Goal: Find specific page/section: Find specific page/section

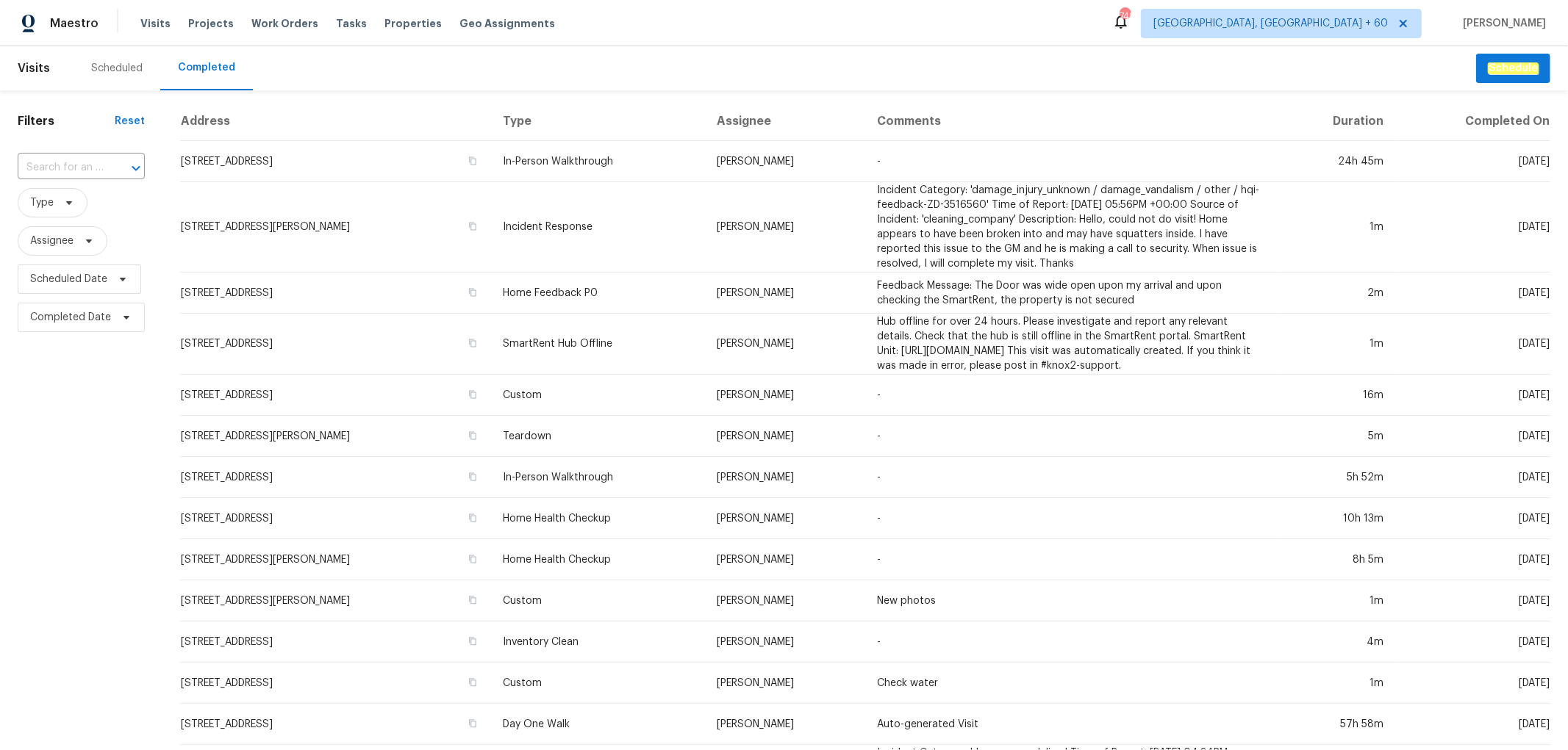
click at [84, 169] on input "text" at bounding box center [60, 167] width 86 height 23
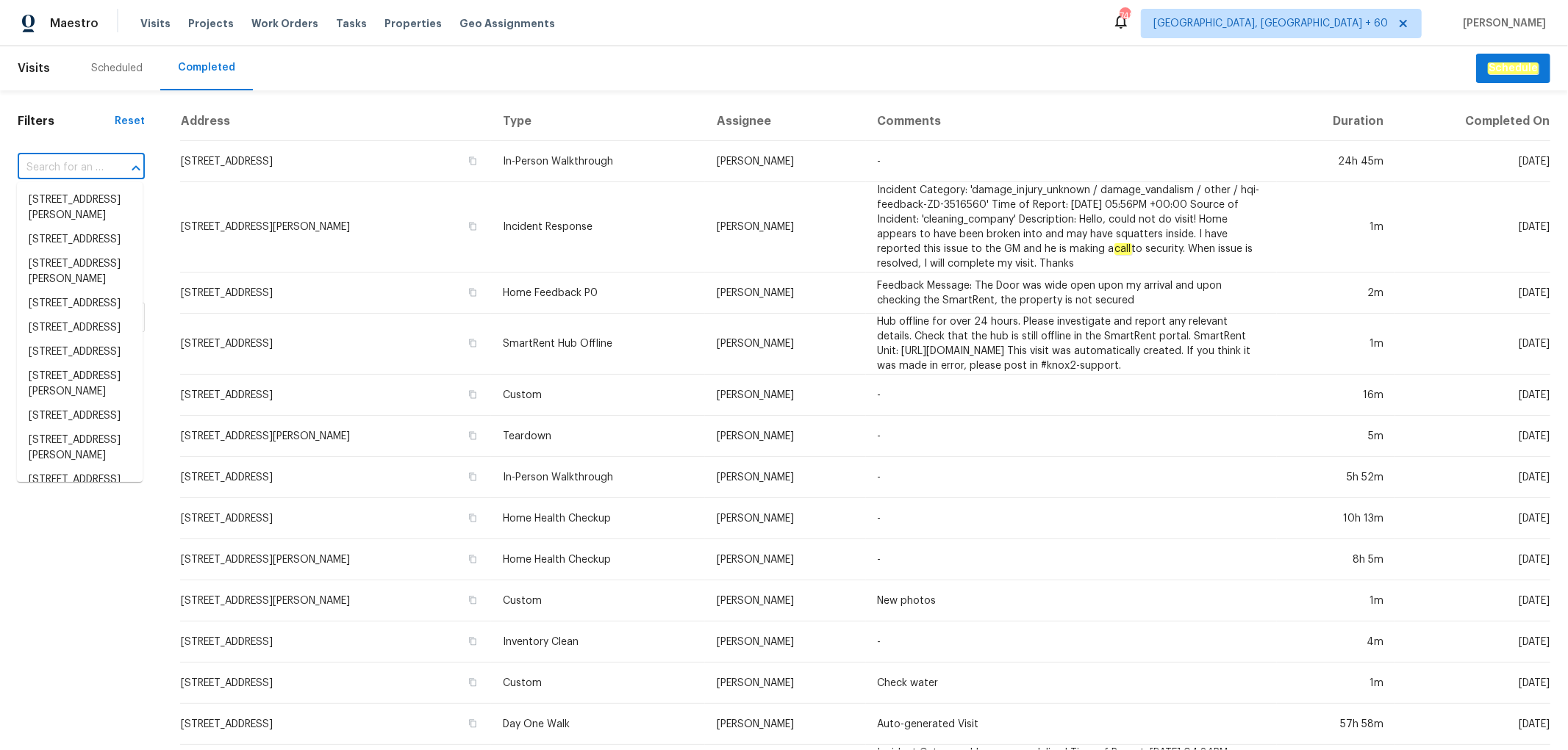
paste input "14542 Circlewood Way, Houston, TX 77062"
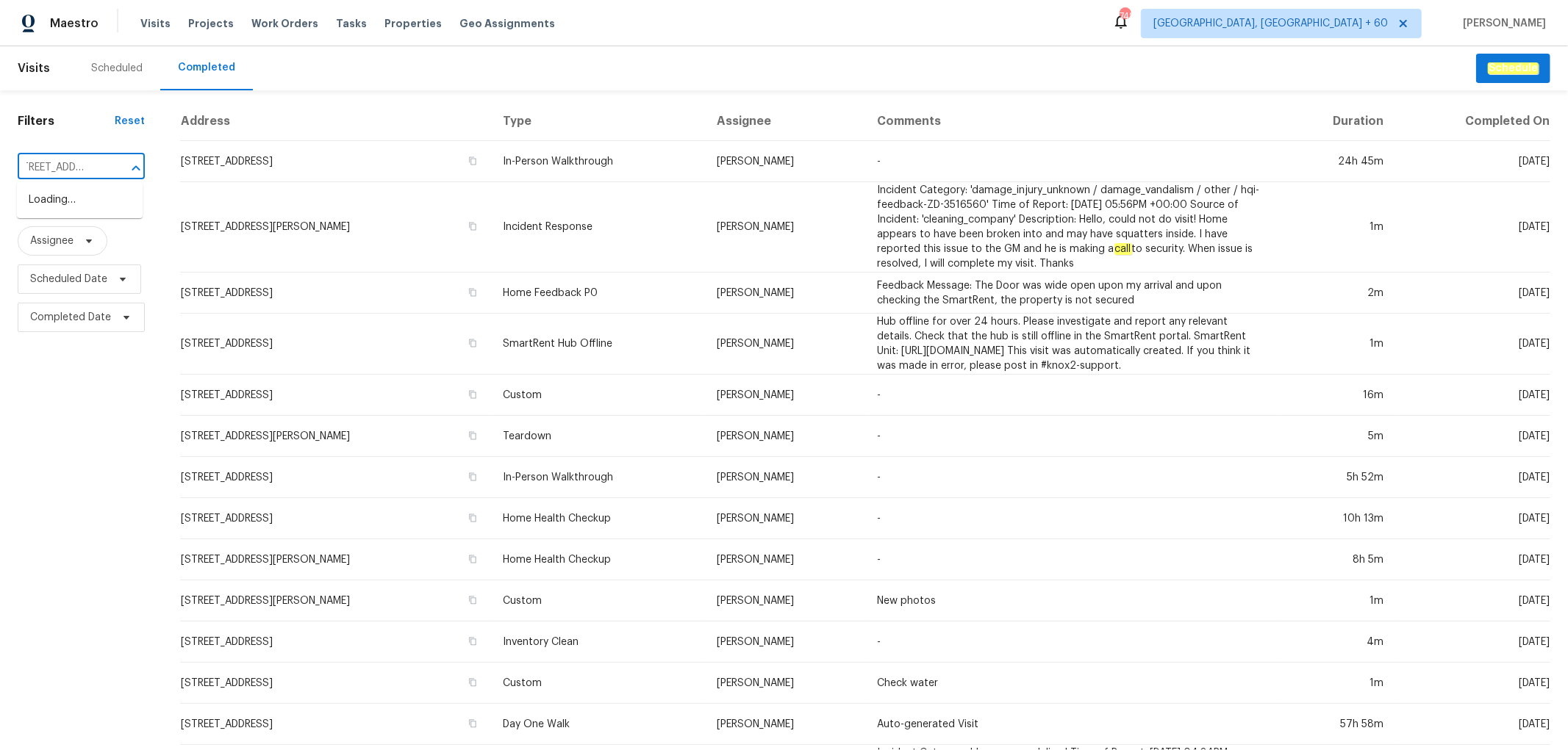
type input "14542 Circlewood Way, Houston, TX 77062"
click at [88, 212] on li "14542 Circlewood Way, Houston, TX 77062" at bounding box center [79, 200] width 126 height 24
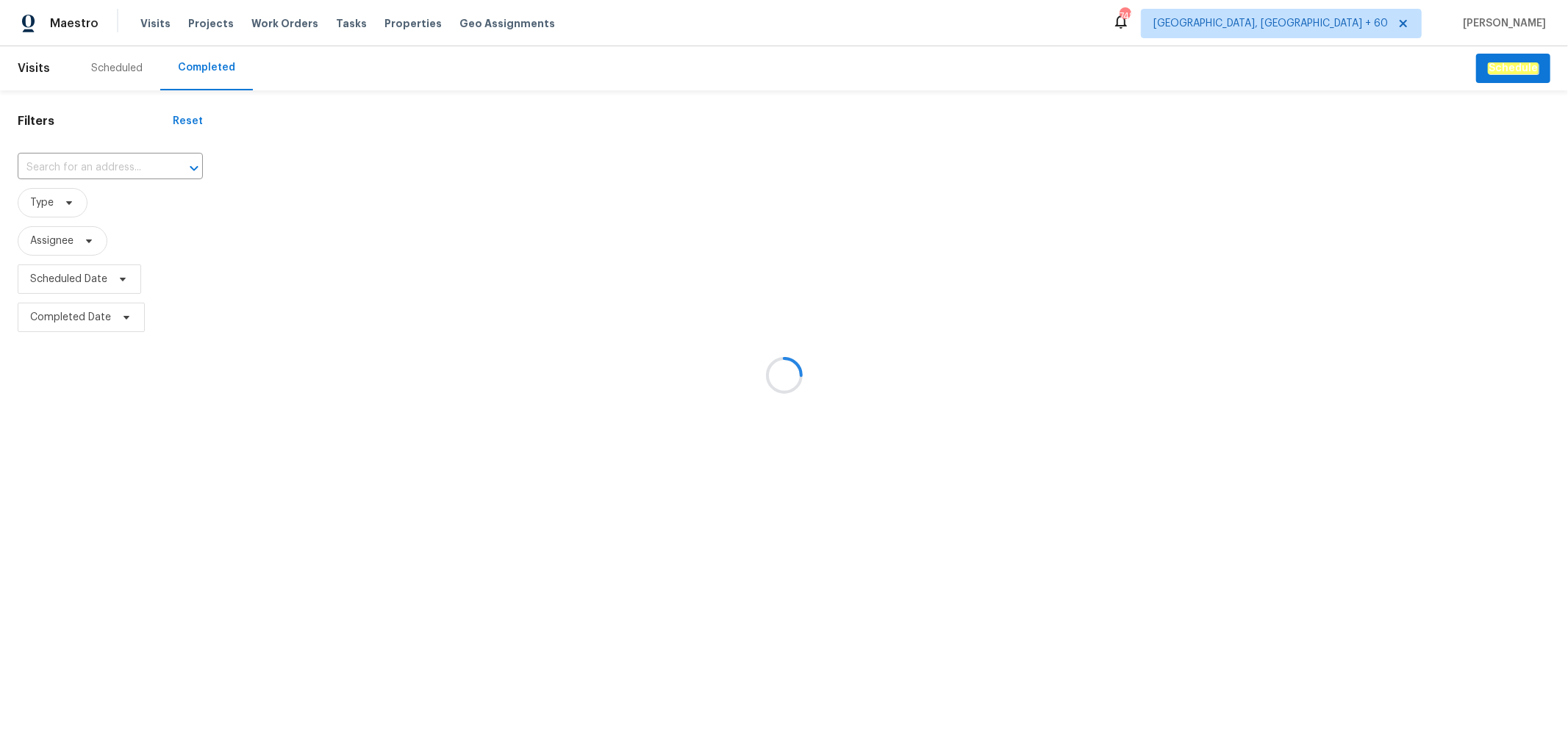
type input "14542 Circlewood Way, Houston, TX 77062"
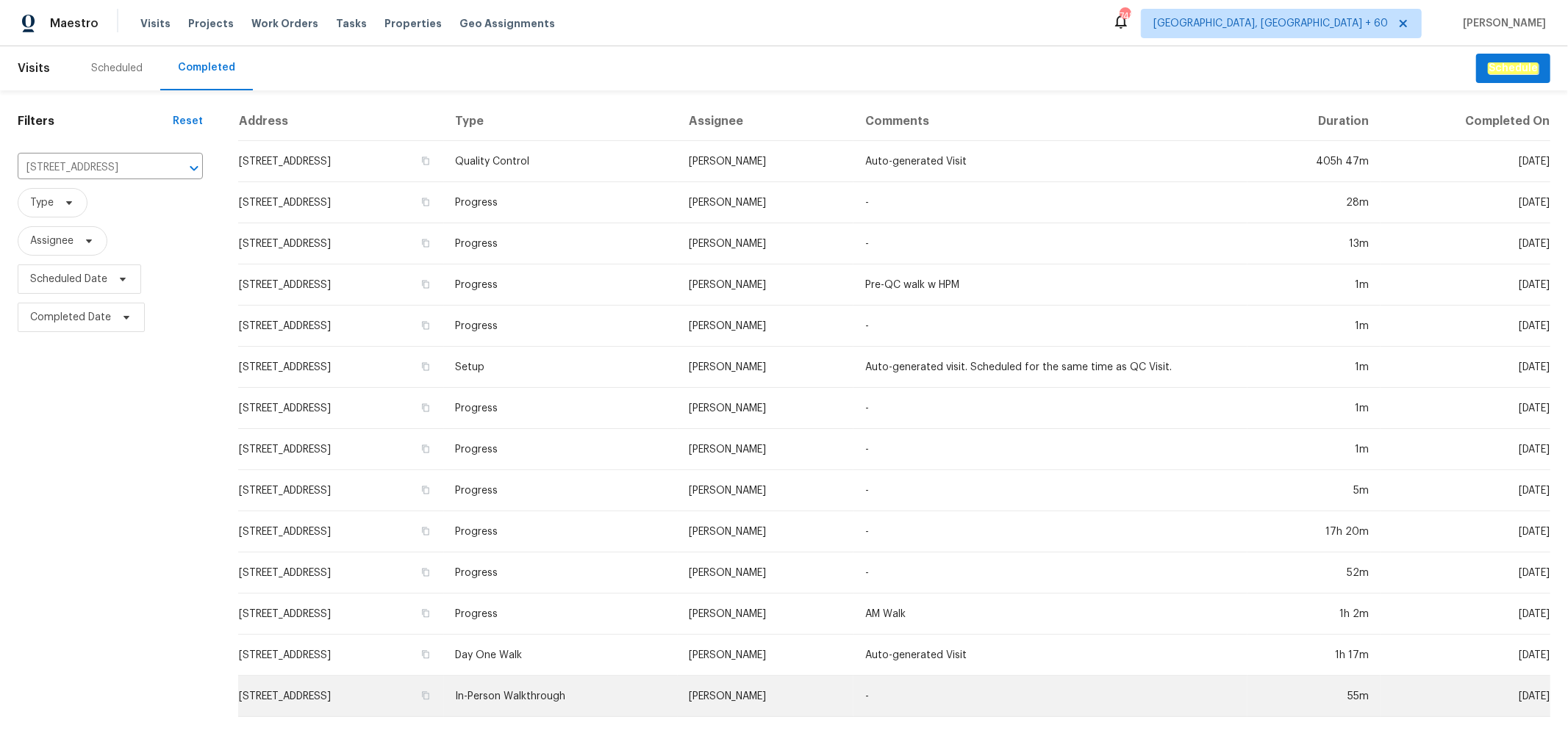
click at [665, 684] on td "In-Person Walkthrough" at bounding box center [561, 696] width 234 height 42
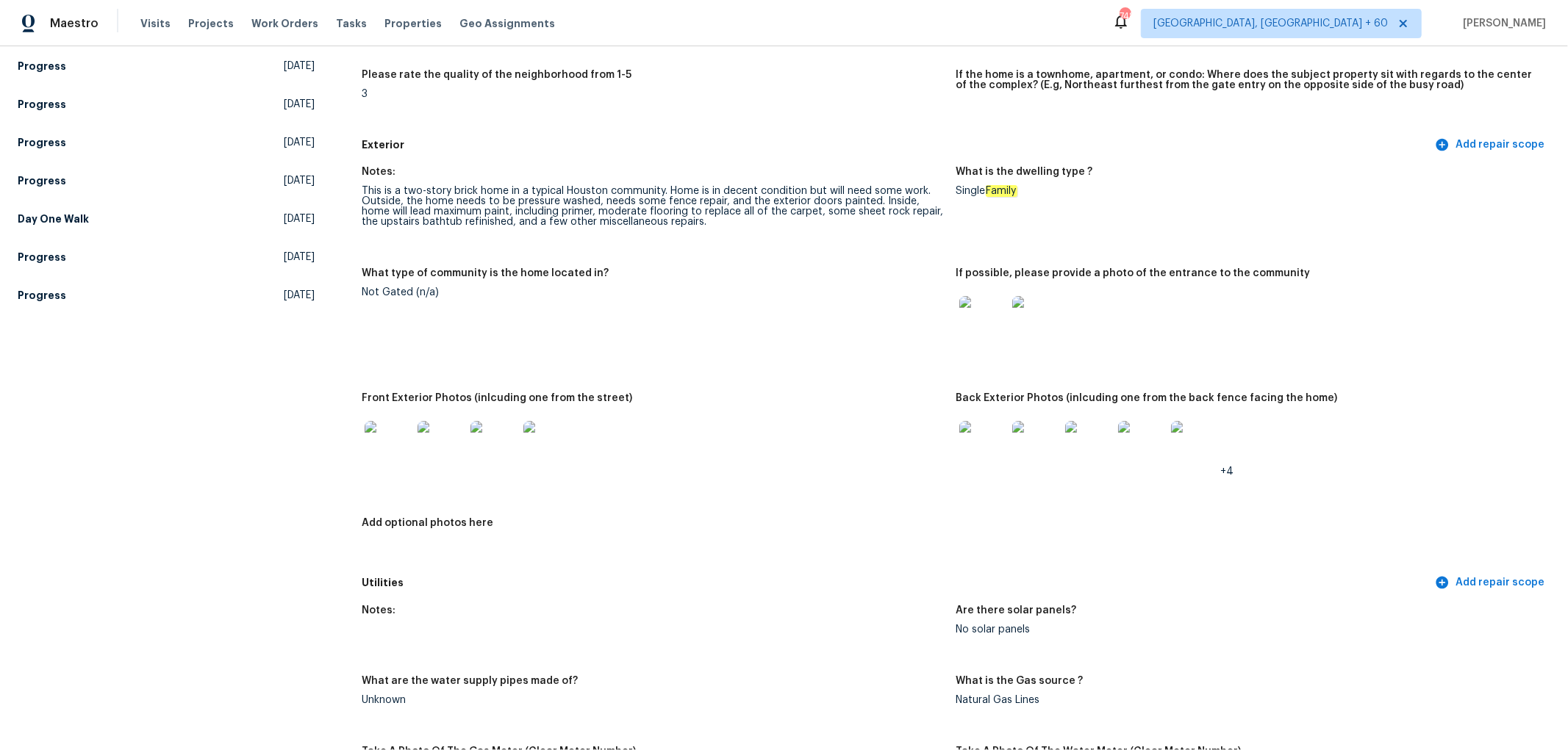
scroll to position [571, 0]
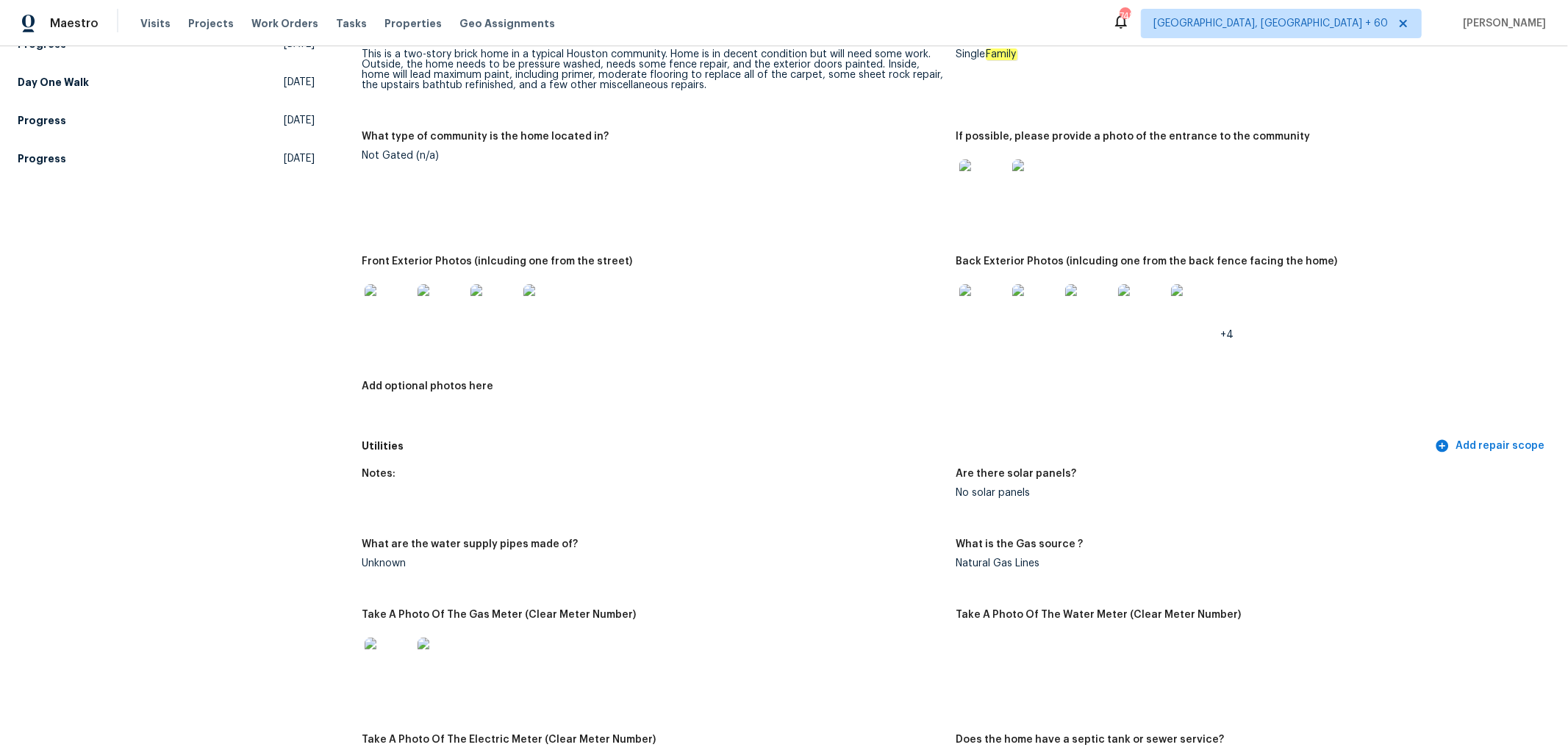
click at [965, 312] on img at bounding box center [982, 307] width 47 height 47
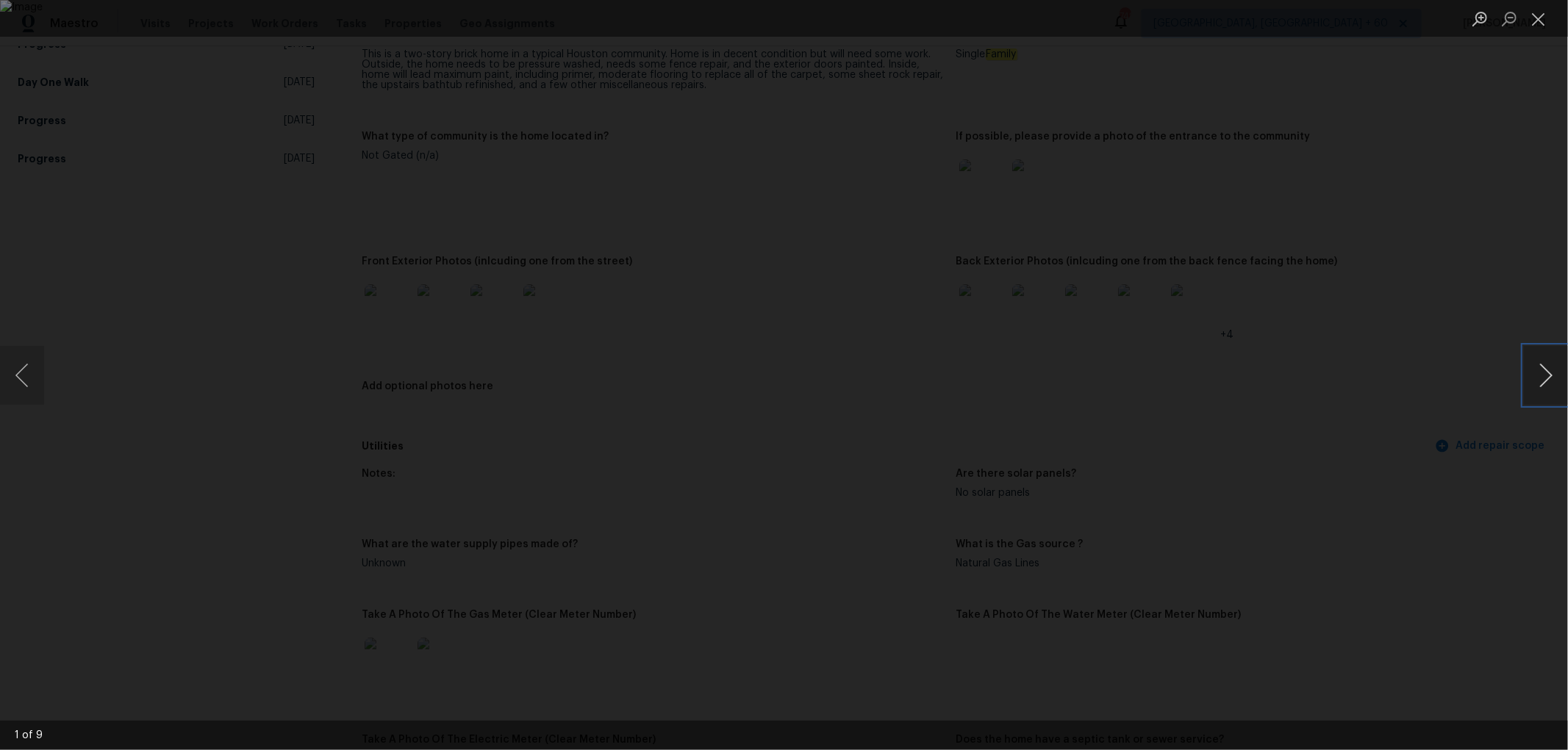
click at [1560, 380] on button "Next image" at bounding box center [1546, 375] width 45 height 58
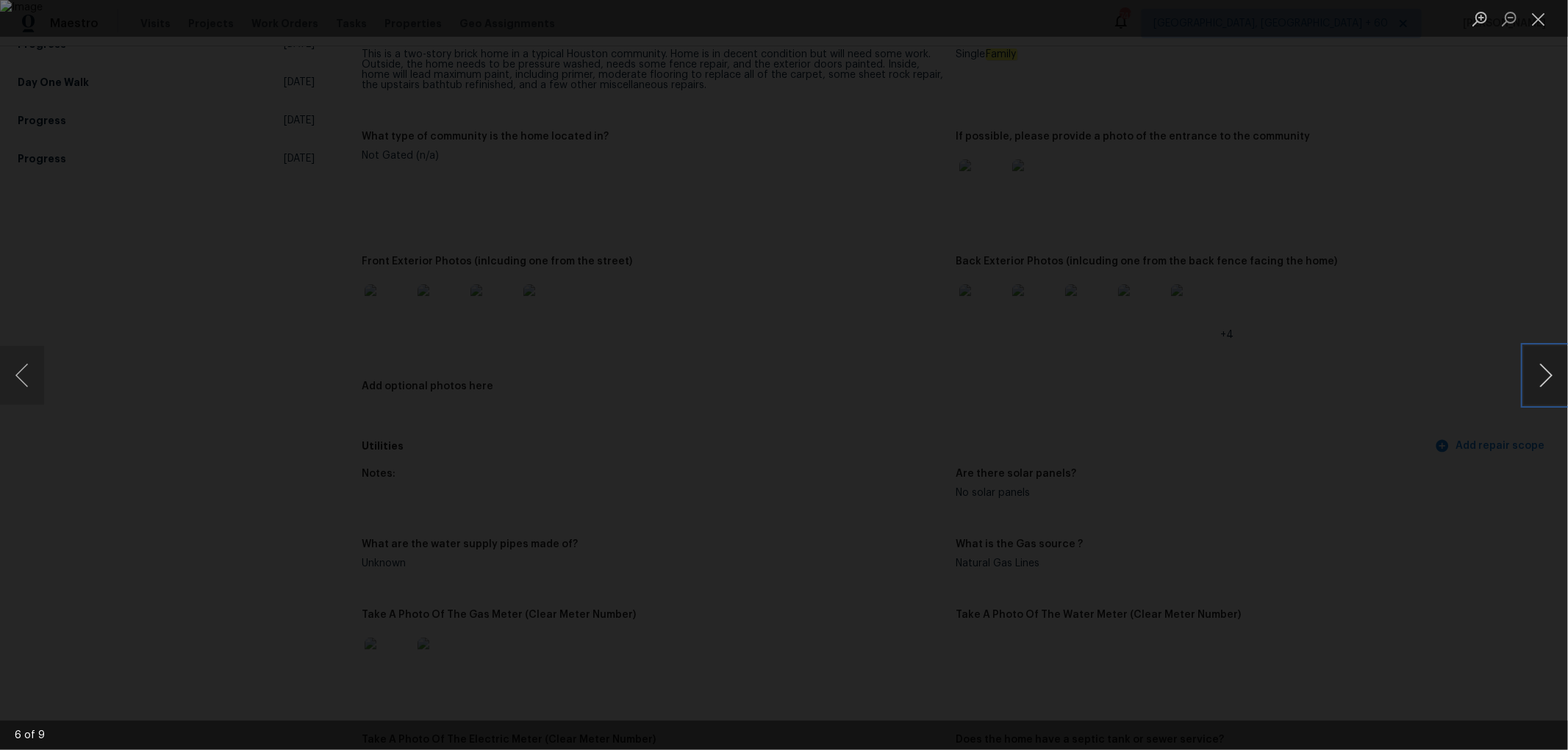
click at [1560, 380] on button "Next image" at bounding box center [1546, 375] width 45 height 58
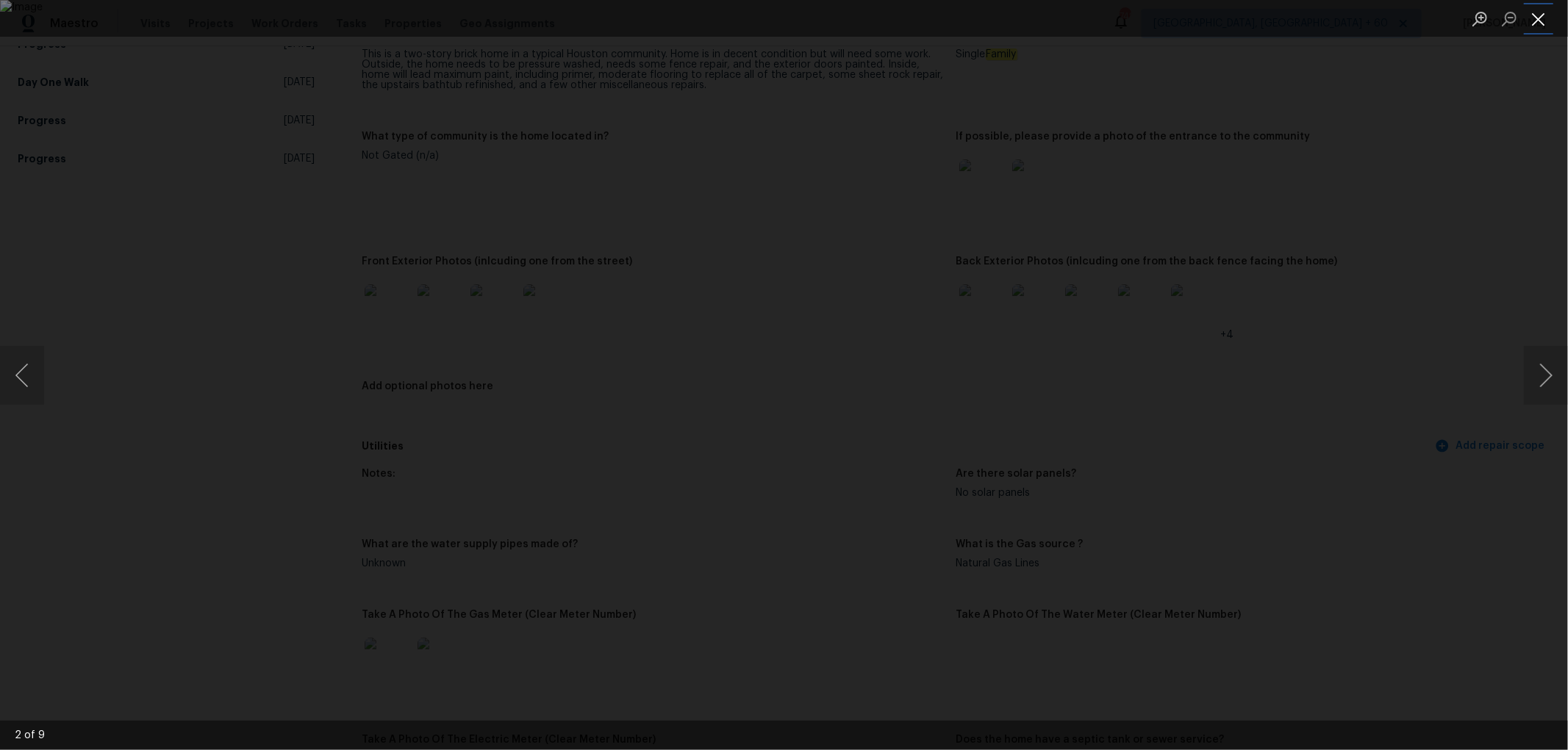
click at [1540, 19] on button "Close lightbox" at bounding box center [1539, 19] width 30 height 26
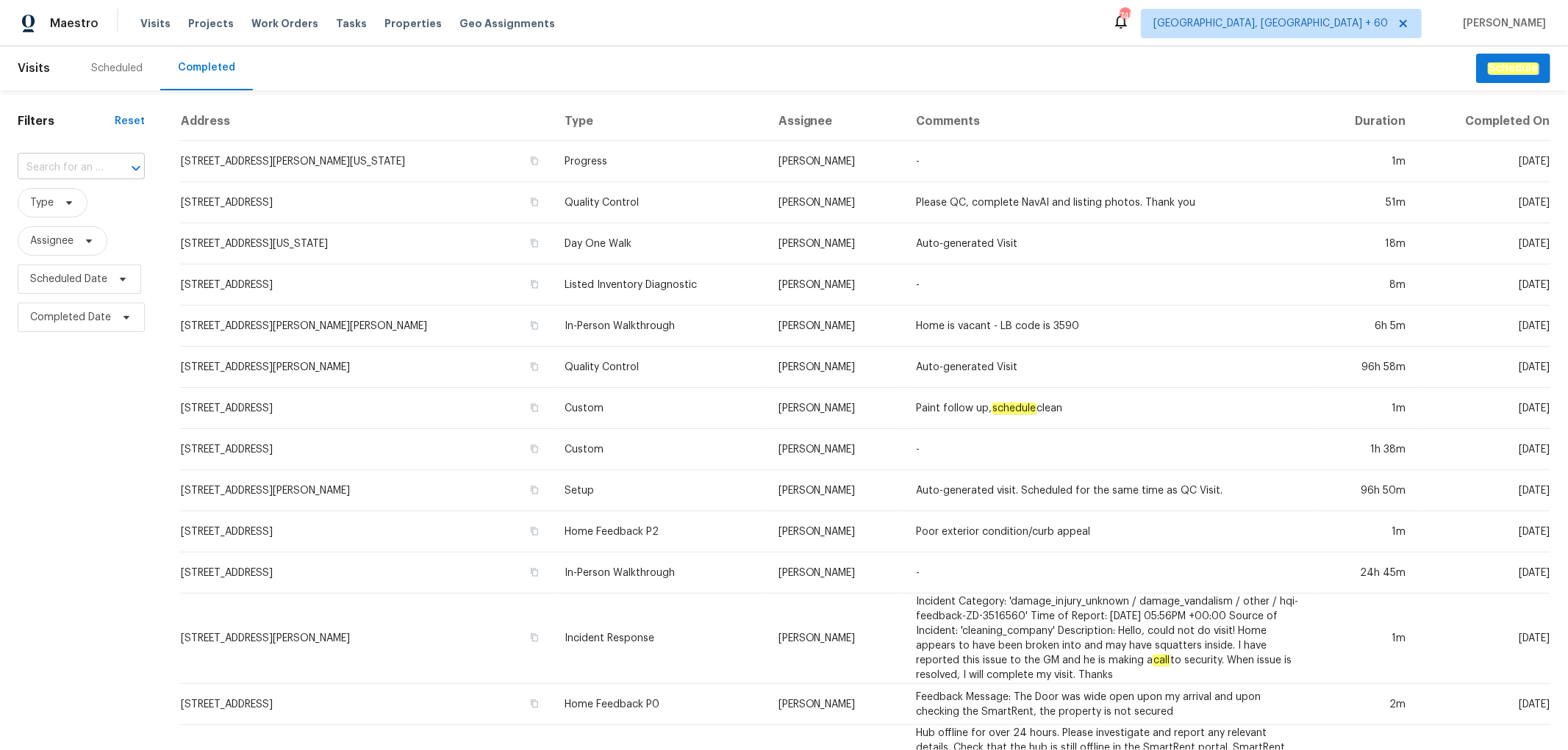
click at [72, 164] on input "text" at bounding box center [60, 167] width 86 height 23
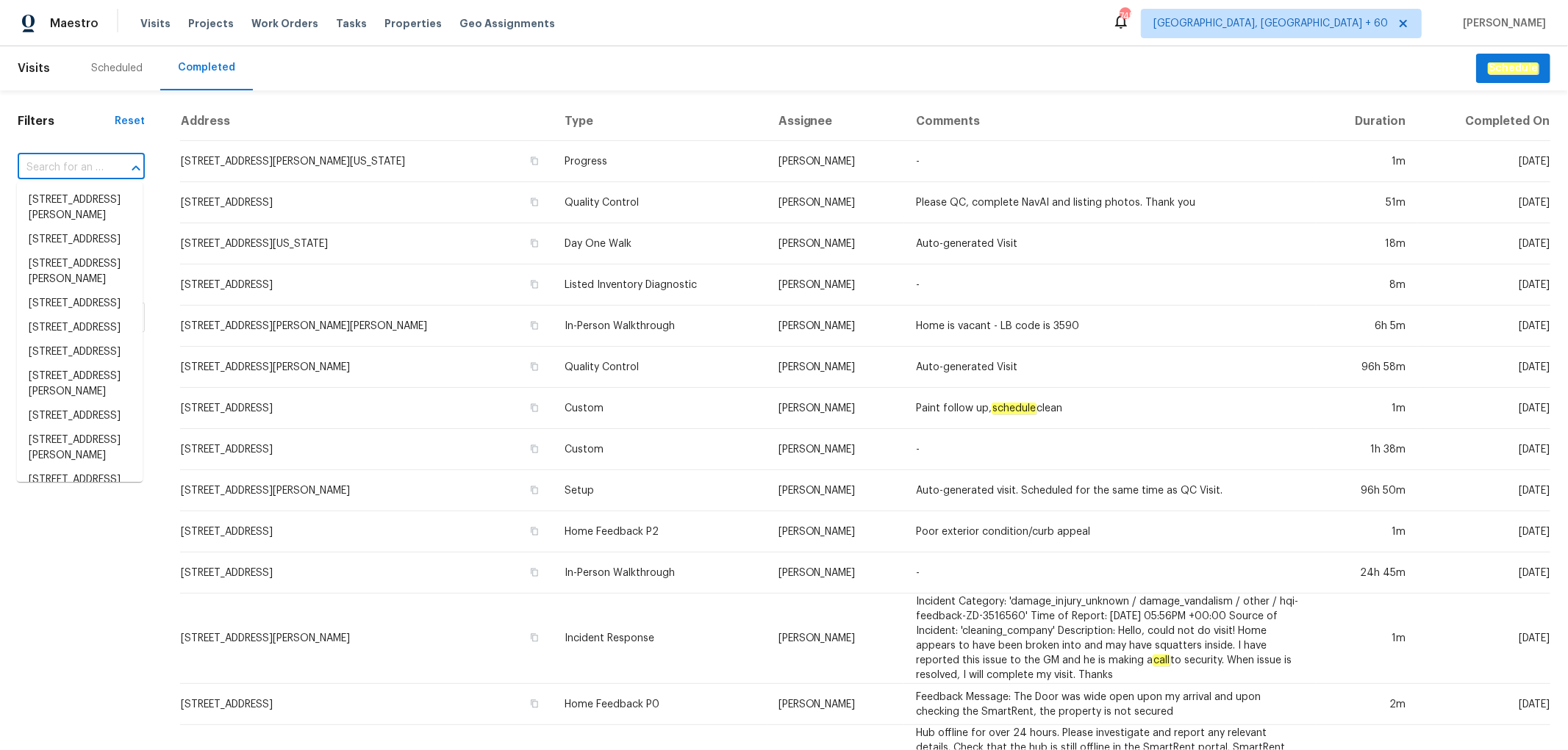
paste input "[STREET_ADDRESS]"
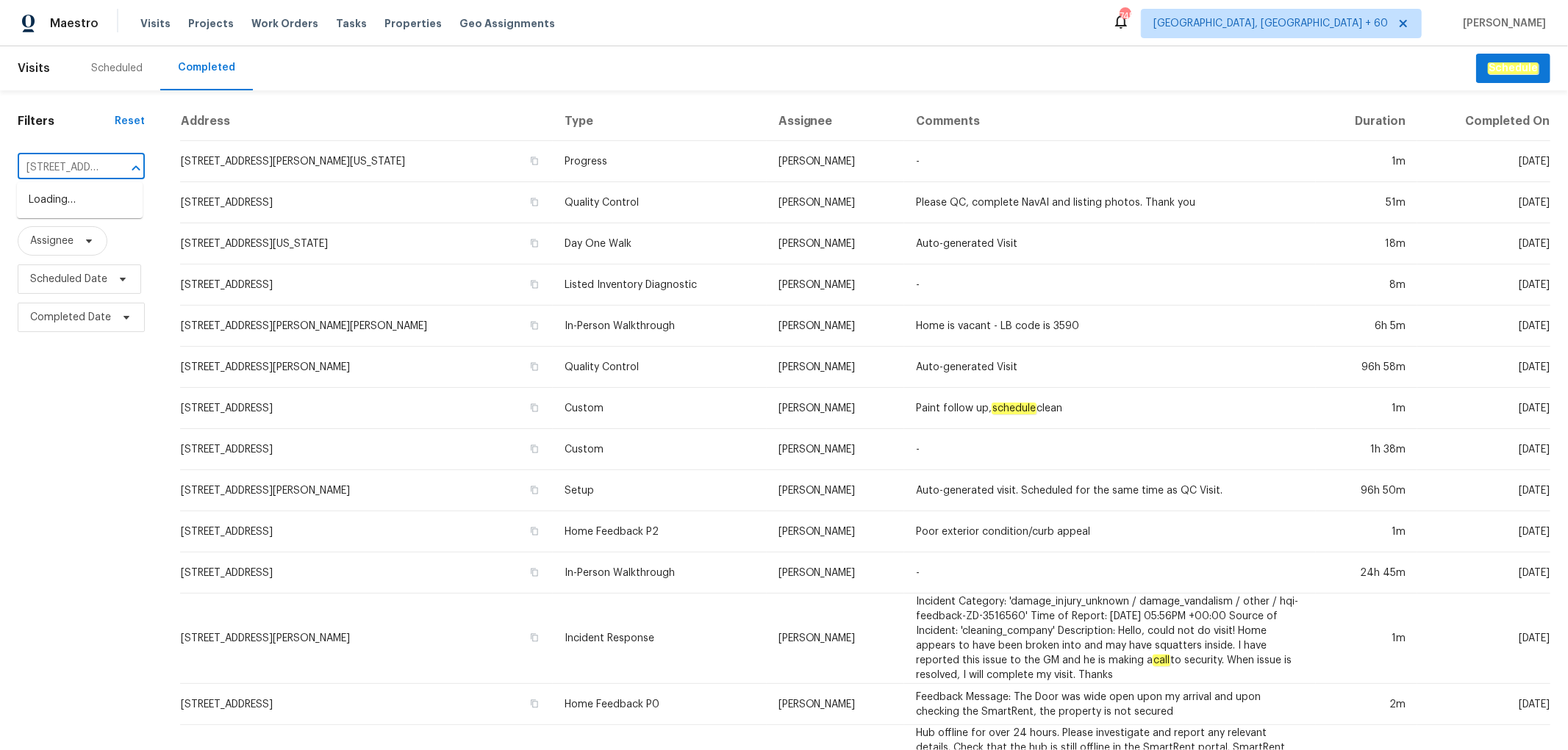
scroll to position [0, 115]
type input "[STREET_ADDRESS]"
click at [66, 211] on li "[STREET_ADDRESS]" at bounding box center [79, 200] width 126 height 24
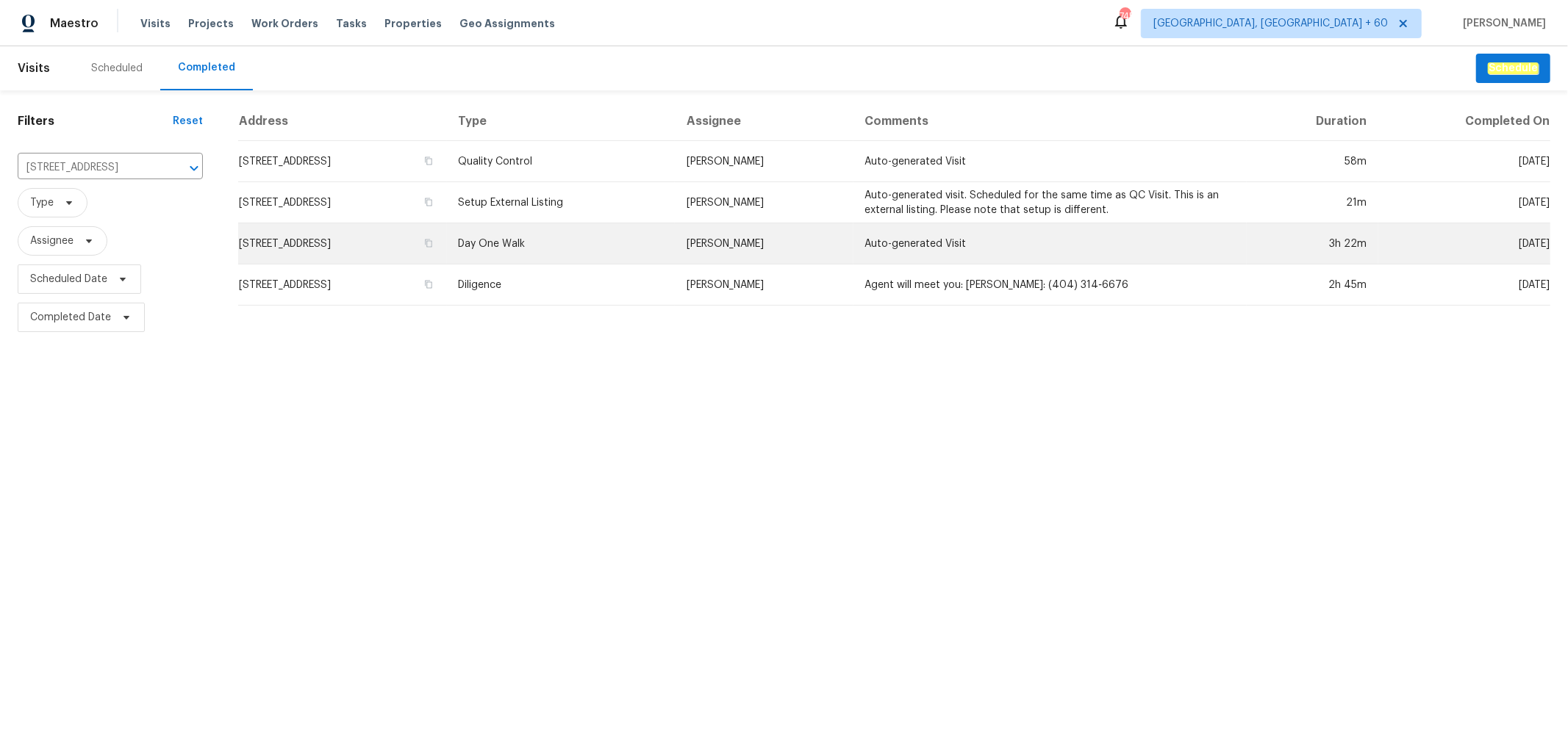
click at [675, 255] on td "Day One Walk" at bounding box center [561, 245] width 228 height 42
